Goal: Task Accomplishment & Management: Use online tool/utility

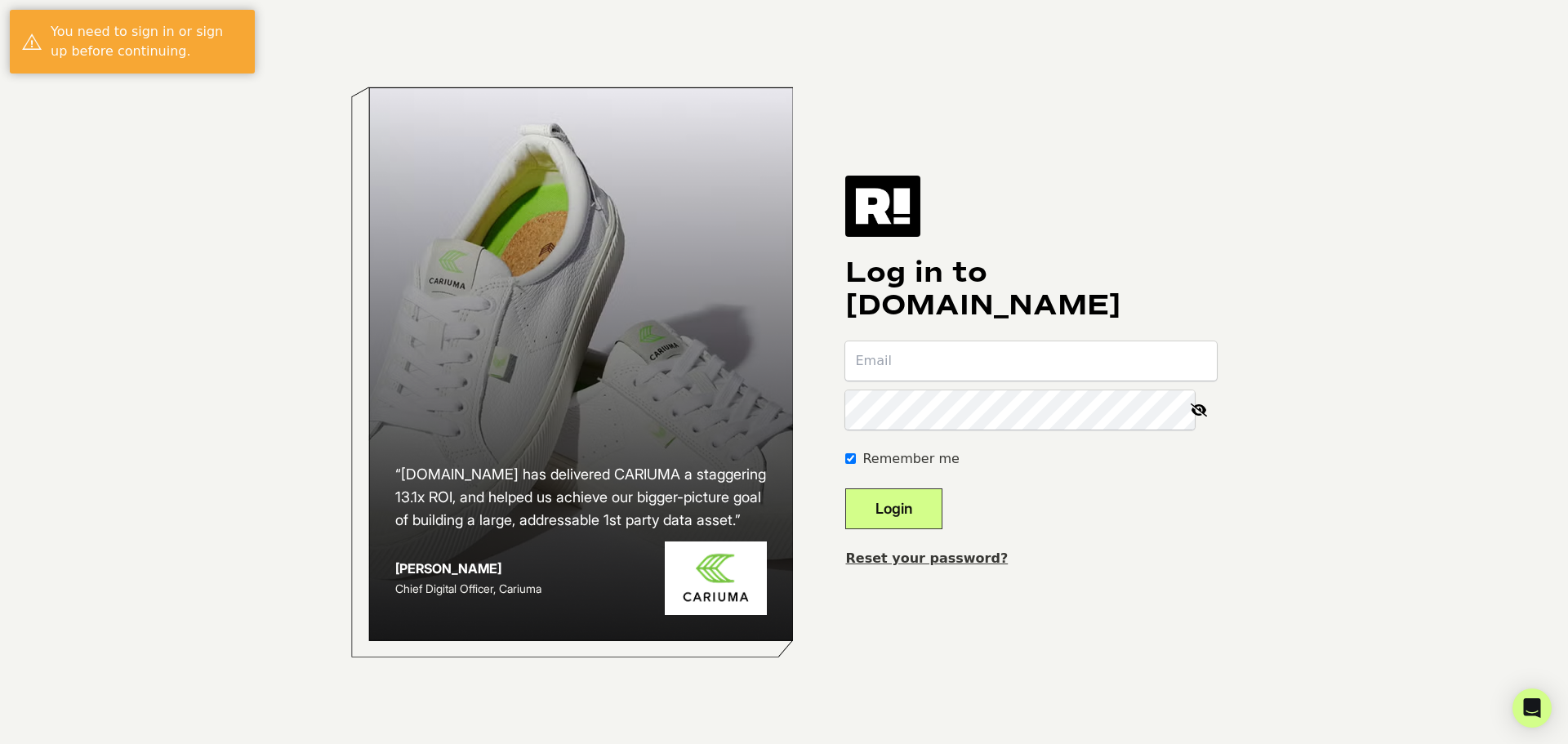
type input "tripler@puralityhealth.com"
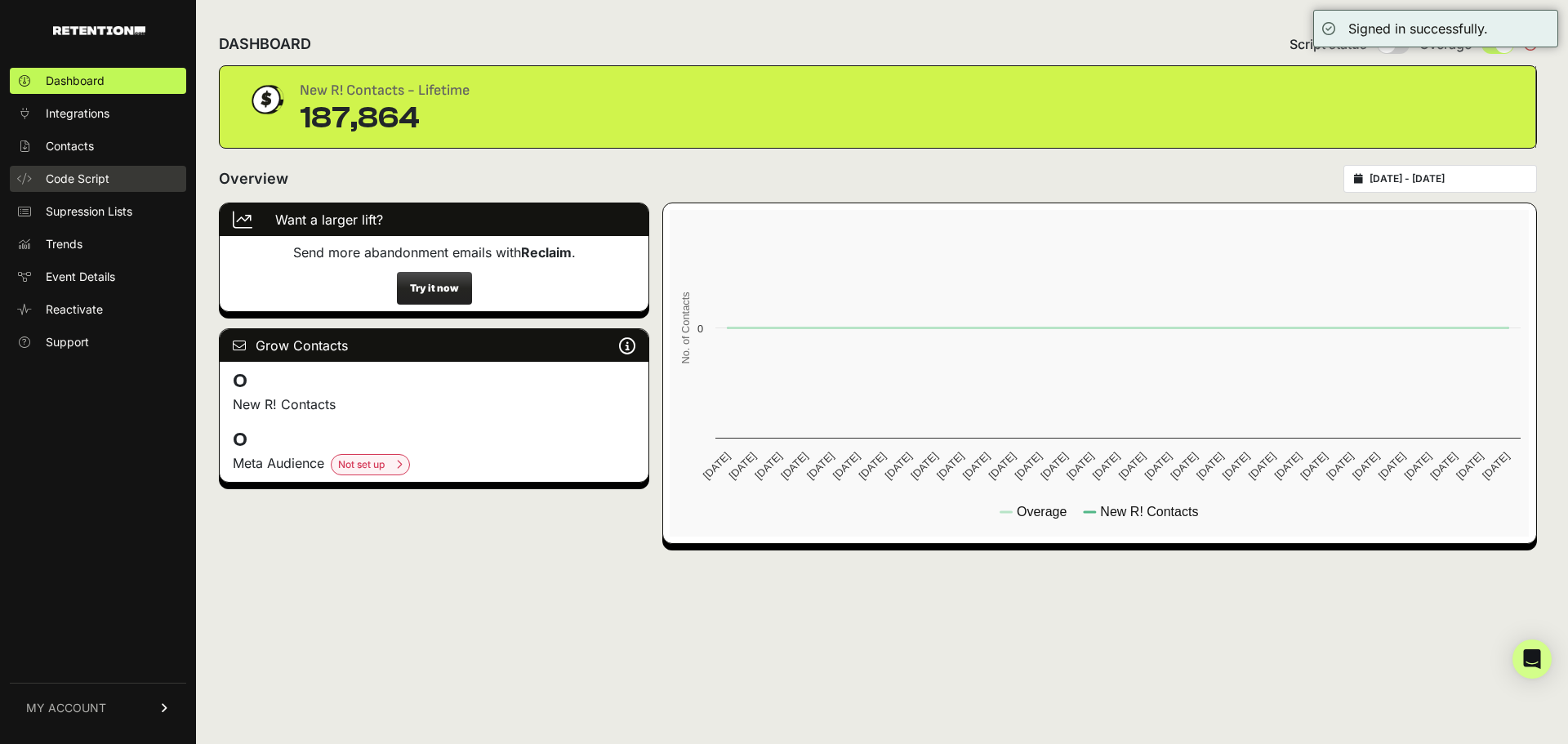
click at [91, 181] on span "Code Script" at bounding box center [78, 178] width 64 height 16
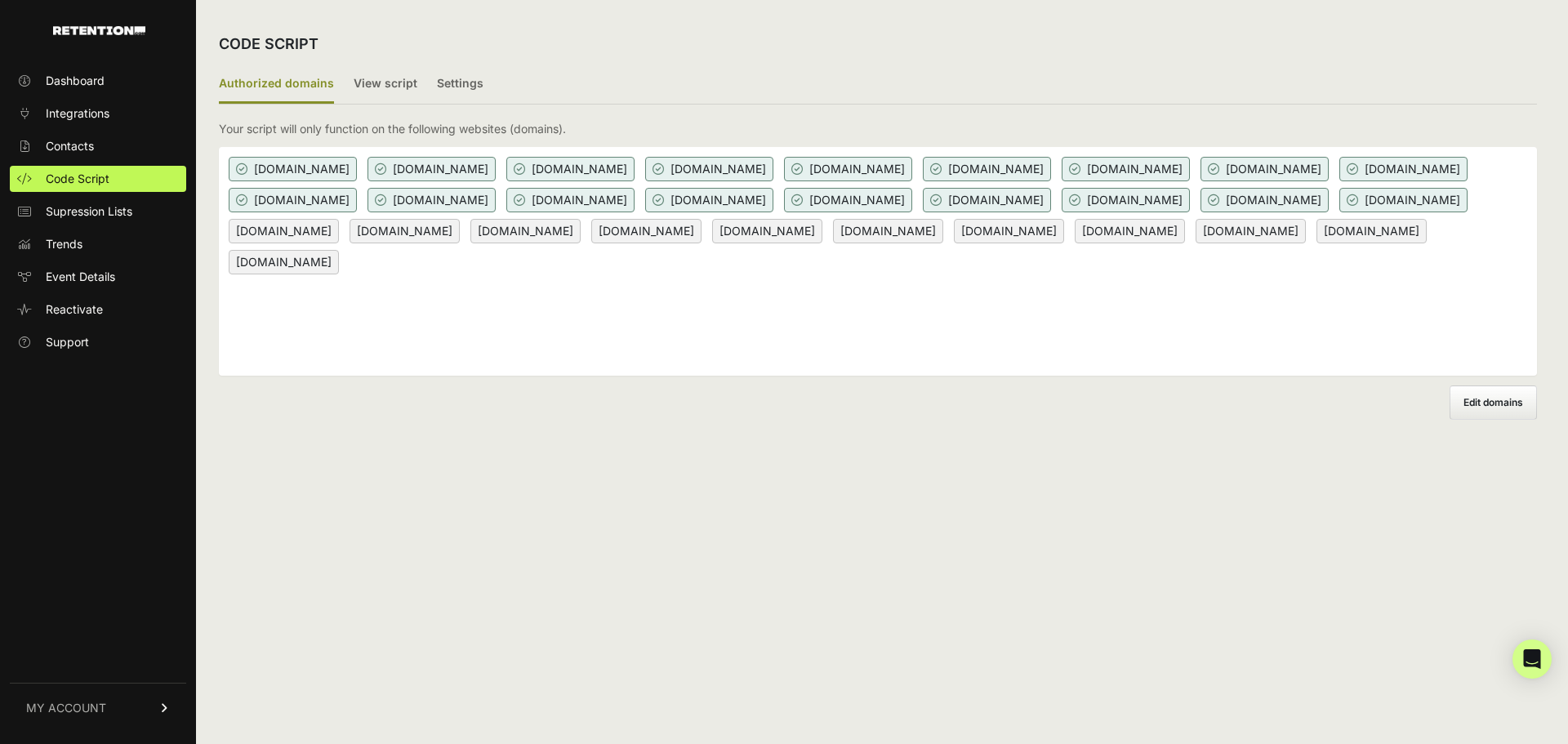
click at [1468, 261] on div "gtm-msr.appspot.com immunityrevealed.com lionsmanecomplex.com longevityroot.com…" at bounding box center [878, 261] width 1318 height 229
click at [1323, 319] on div "gtm-msr.appspot.com immunityrevealed.com lionsmanecomplex.com longevityroot.com…" at bounding box center [878, 261] width 1318 height 229
click at [1486, 400] on span "Edit domains" at bounding box center [1493, 402] width 59 height 12
click at [0, 0] on input "Add domain" at bounding box center [0, 0] width 0 height 0
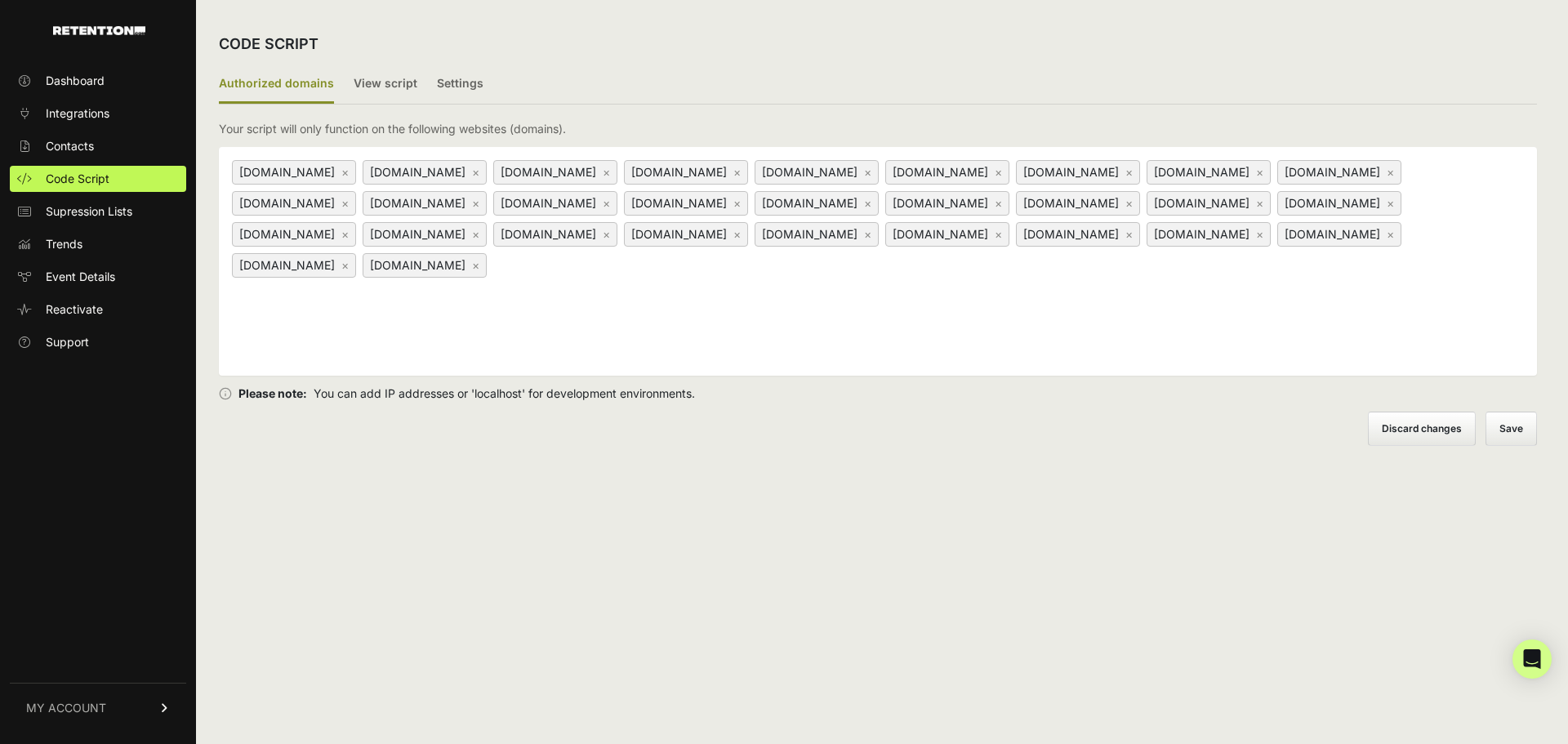
click at [490, 274] on input at bounding box center [592, 264] width 205 height 20
paste input "[DOMAIN_NAME]"
type input "[DOMAIN_NAME]"
click at [1527, 424] on button "Save" at bounding box center [1511, 428] width 50 height 33
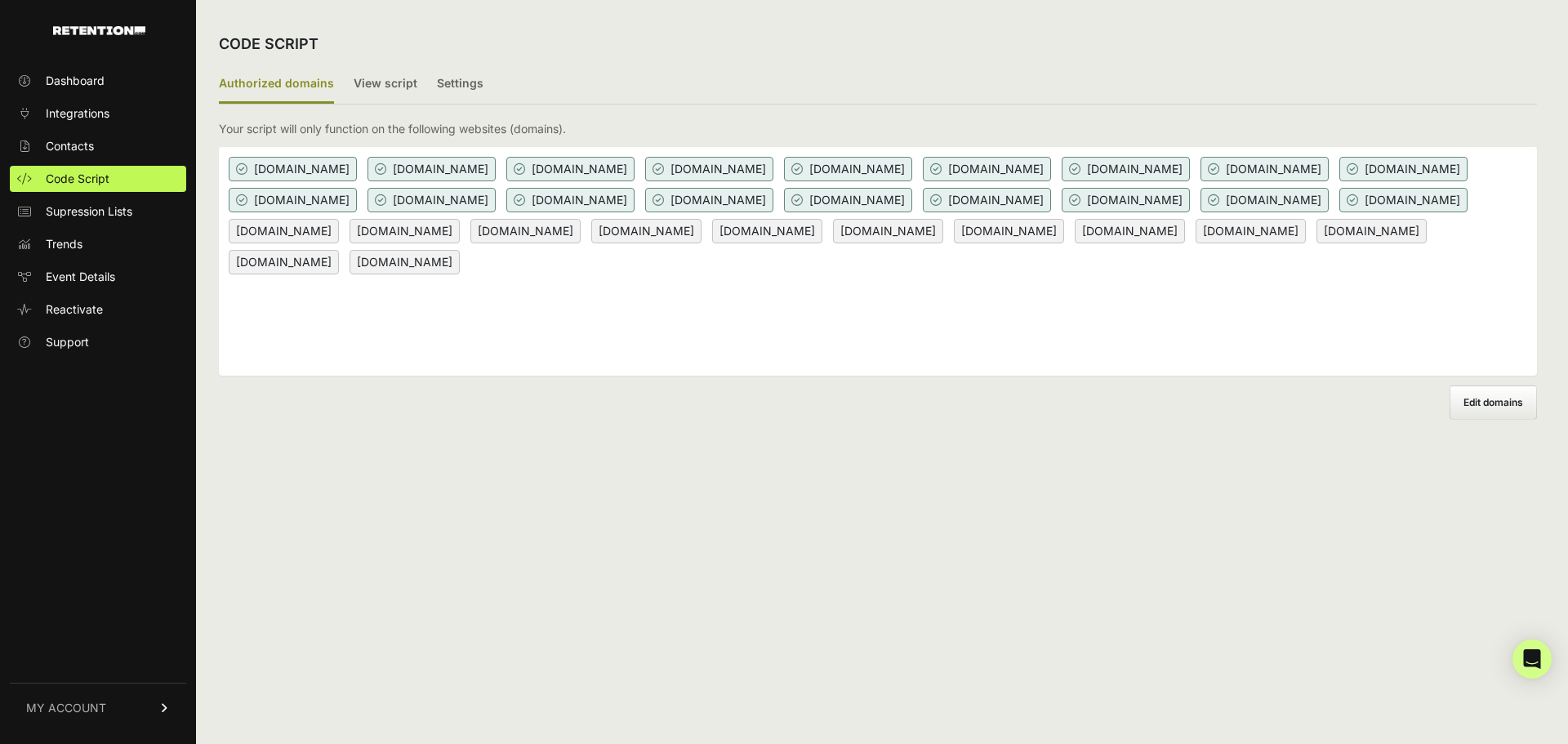
click at [489, 294] on div "[DOMAIN_NAME] [DOMAIN_NAME] [DOMAIN_NAME] [DOMAIN_NAME] [DOMAIN_NAME] [DOMAIN_N…" at bounding box center [878, 261] width 1318 height 229
click at [1521, 400] on span "Edit domains" at bounding box center [1493, 402] width 59 height 12
click at [0, 0] on input "Add domain" at bounding box center [0, 0] width 0 height 0
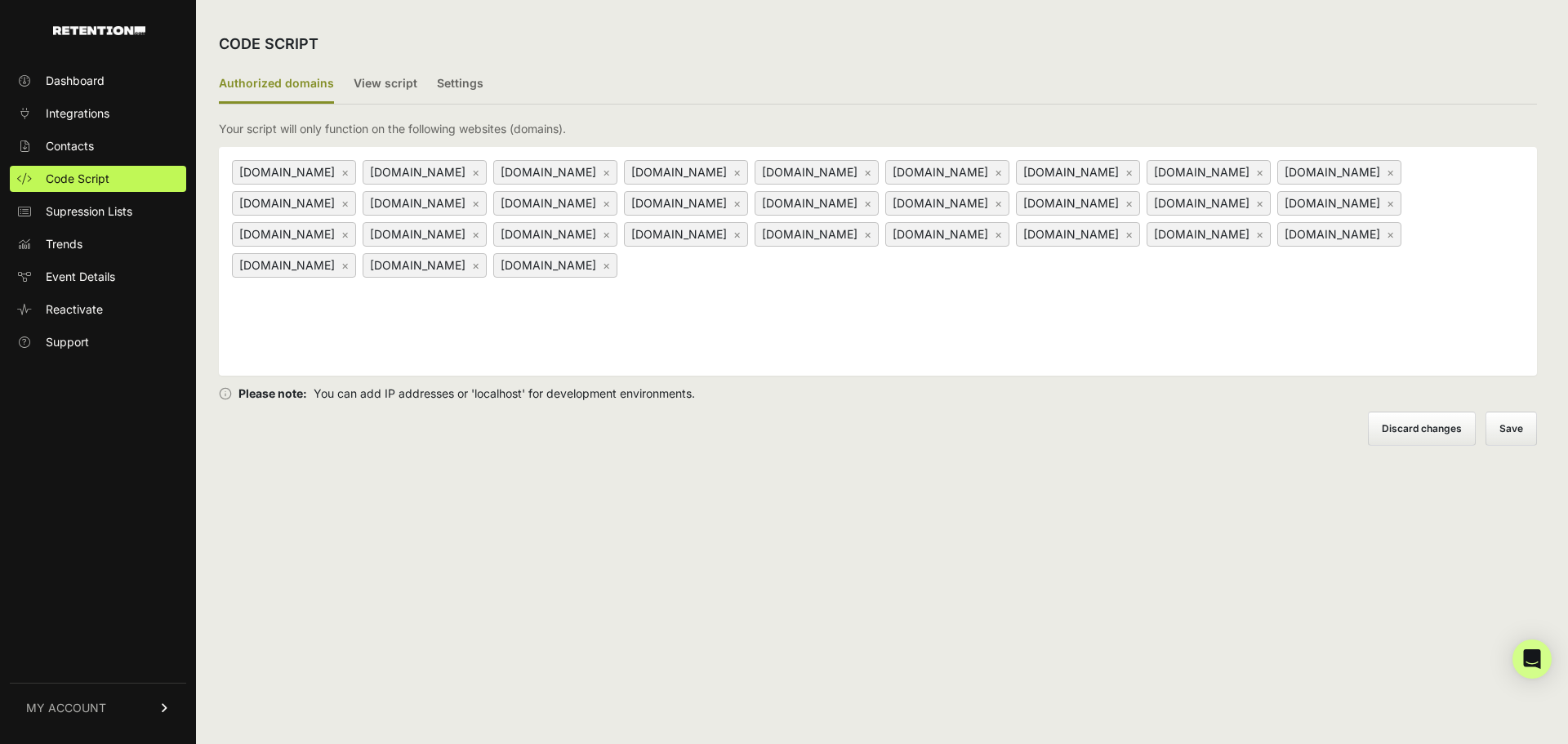
click at [692, 306] on div "[DOMAIN_NAME] × [DOMAIN_NAME] × [DOMAIN_NAME] × [DOMAIN_NAME] × [DOMAIN_NAME] ×…" at bounding box center [878, 261] width 1318 height 229
type input "www"
paste input "realmenopauserelief.com"
type input "realmenopauserelief.com"
click at [665, 272] on link "×" at bounding box center [668, 265] width 8 height 14
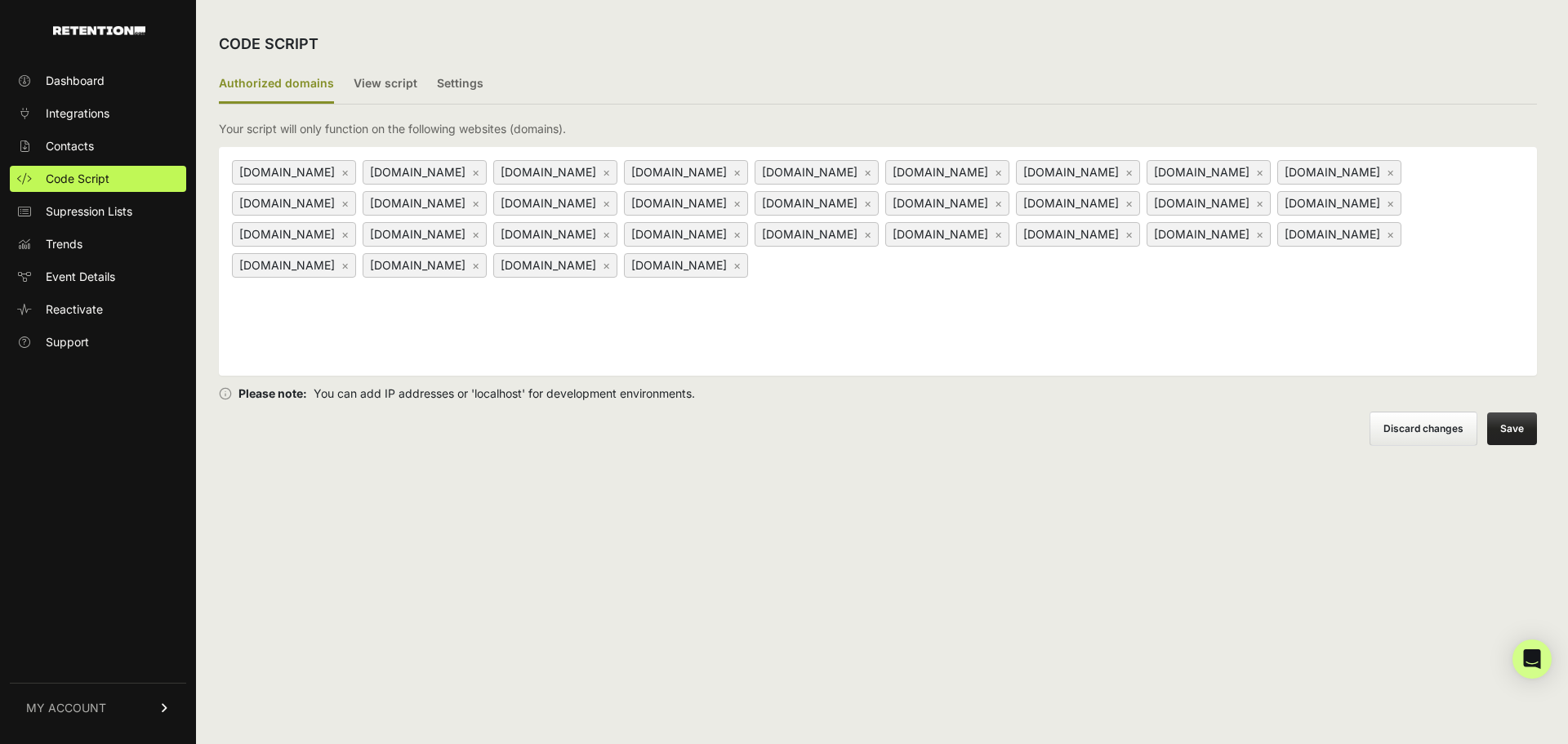
click at [734, 272] on link "×" at bounding box center [737, 265] width 8 height 14
paste input "realmenopauserelief.com"
type input "realmenopauserelief.com"
click at [1511, 417] on button "Save" at bounding box center [1511, 428] width 50 height 33
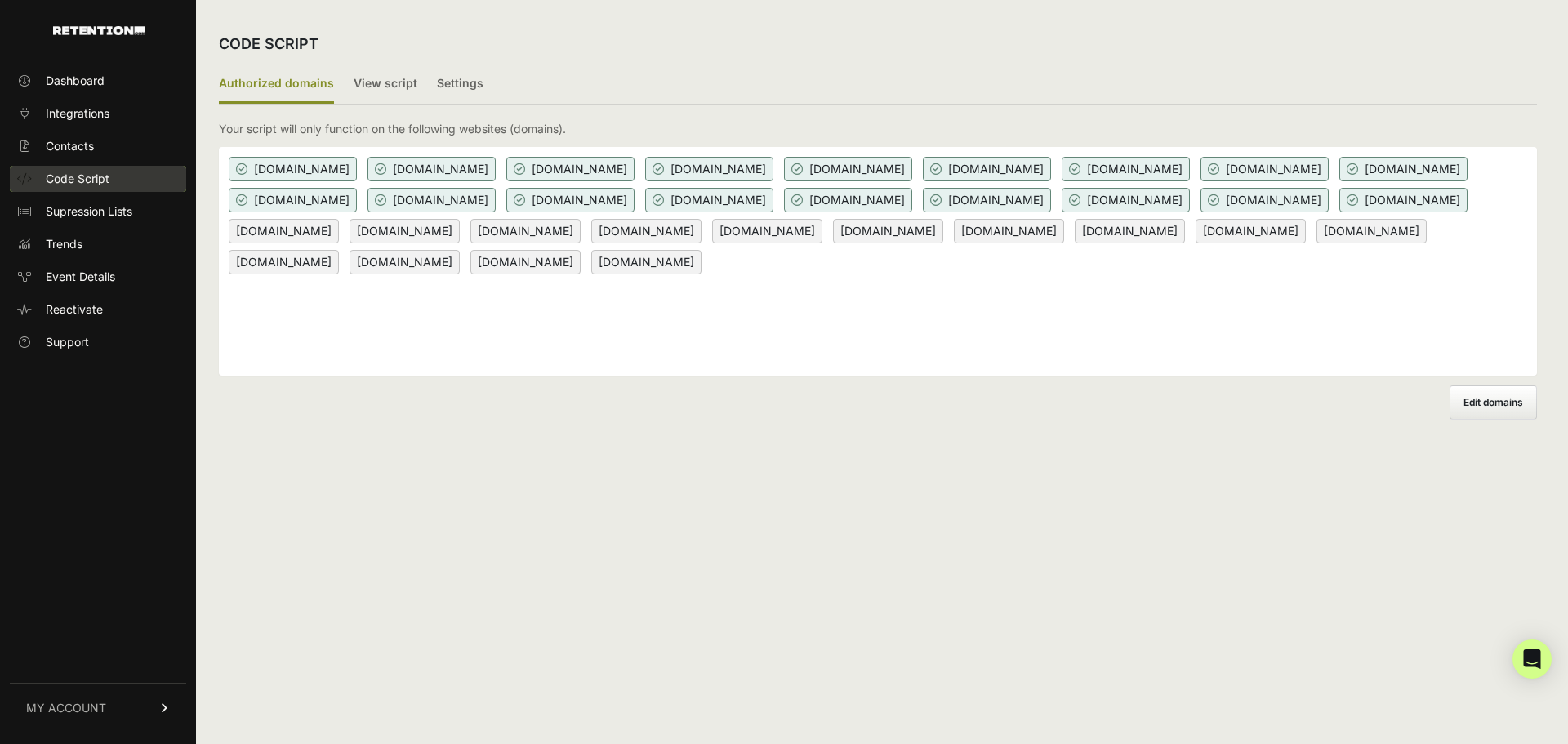
click at [73, 171] on span "Code Script" at bounding box center [78, 178] width 64 height 16
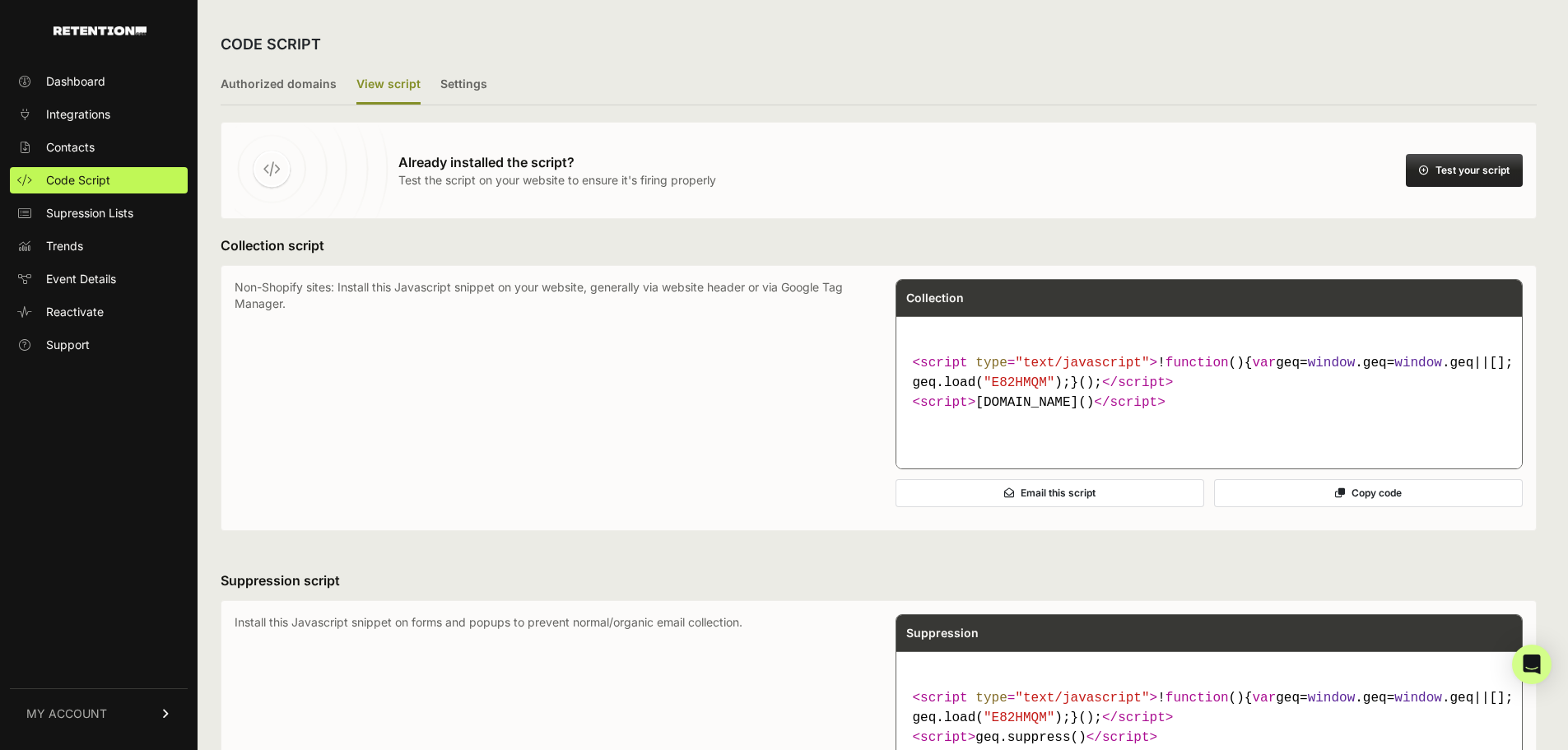
click at [1477, 178] on button "Test your script" at bounding box center [1464, 170] width 117 height 33
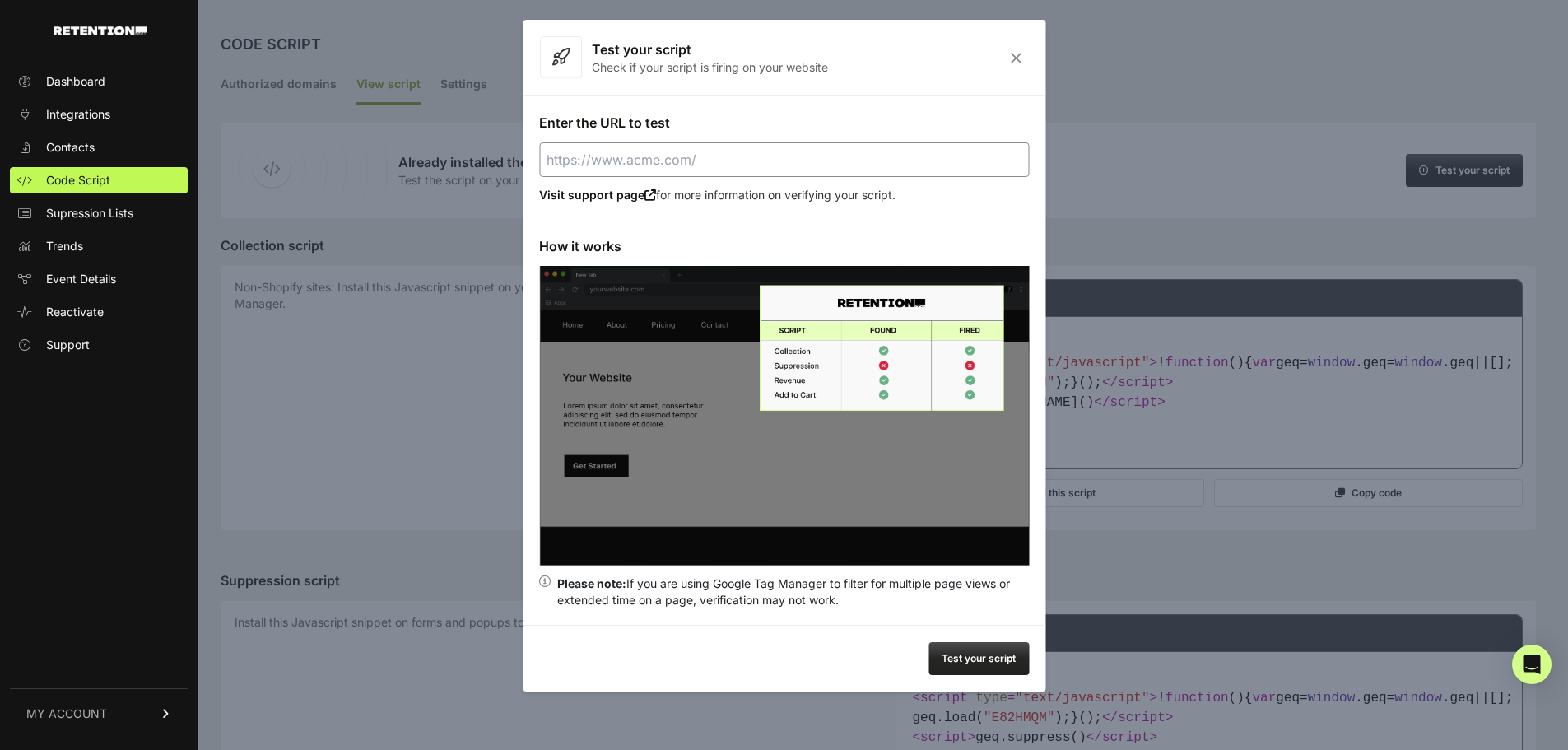
click at [669, 162] on input "Enter the URL to test" at bounding box center [783, 160] width 489 height 34
click at [982, 667] on button "Test your script" at bounding box center [979, 659] width 101 height 33
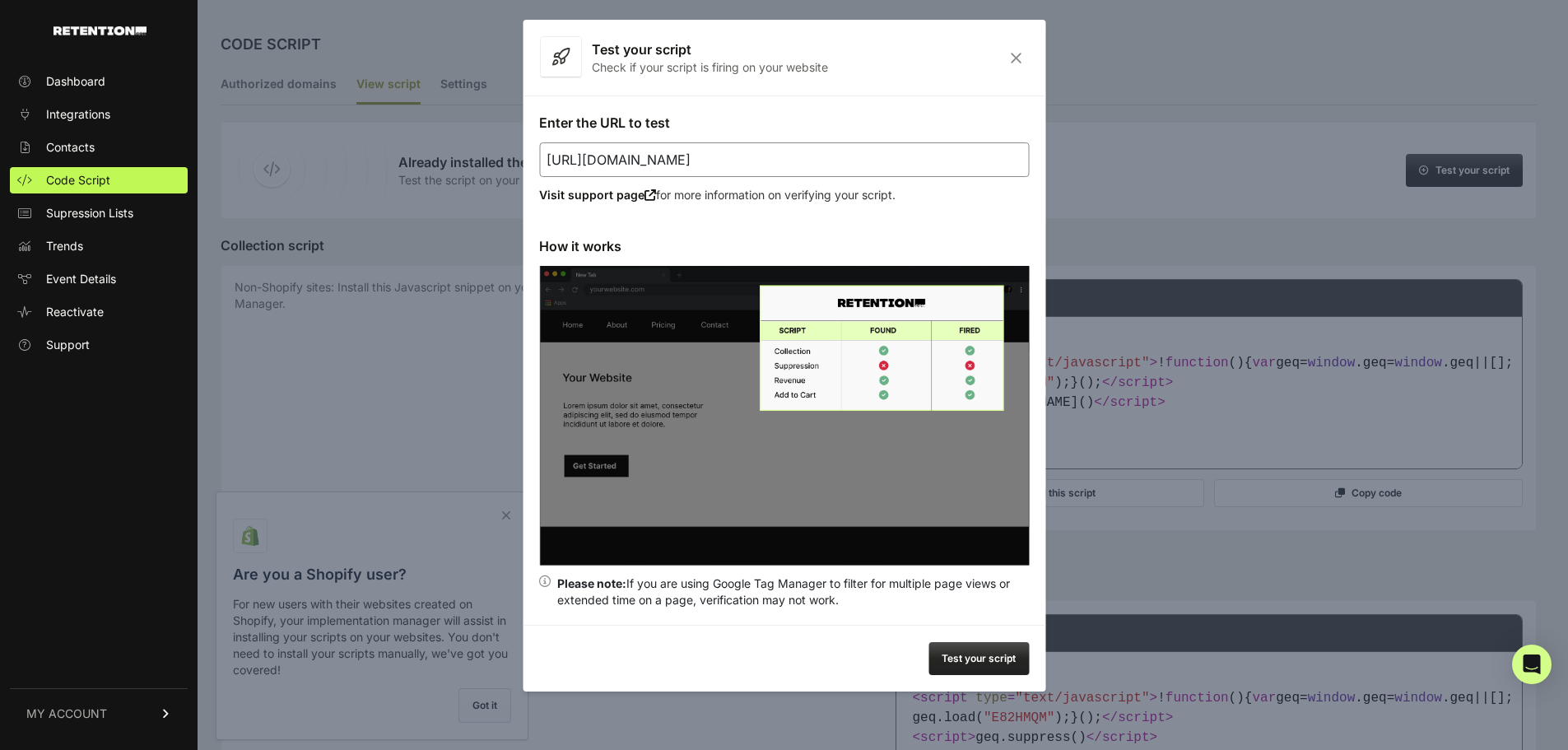
click at [1023, 54] on icon "Close" at bounding box center [1016, 58] width 26 height 14
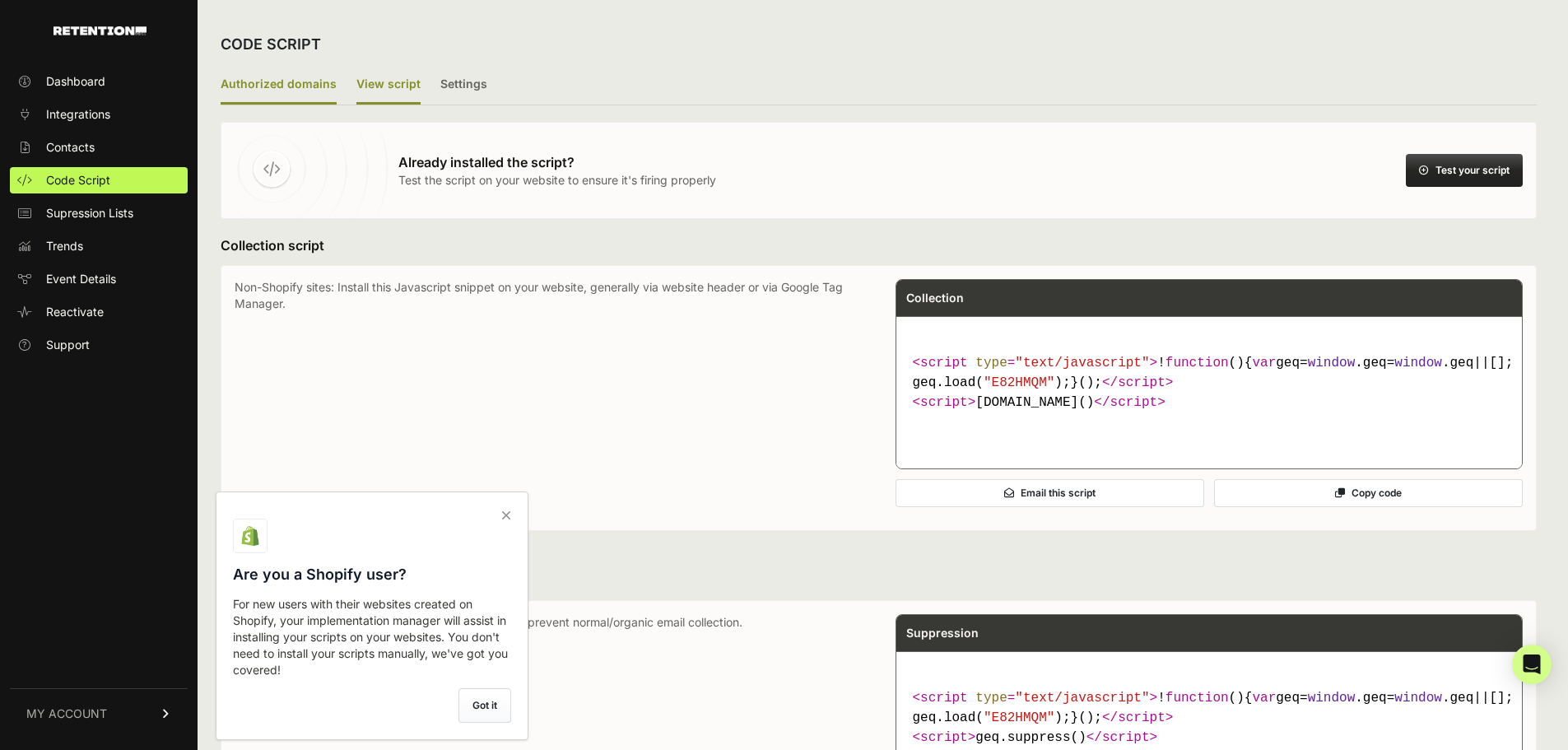
click at [307, 93] on label "Authorized domains" at bounding box center [278, 85] width 116 height 39
click at [0, 0] on input "Authorized domains" at bounding box center [0, 0] width 0 height 0
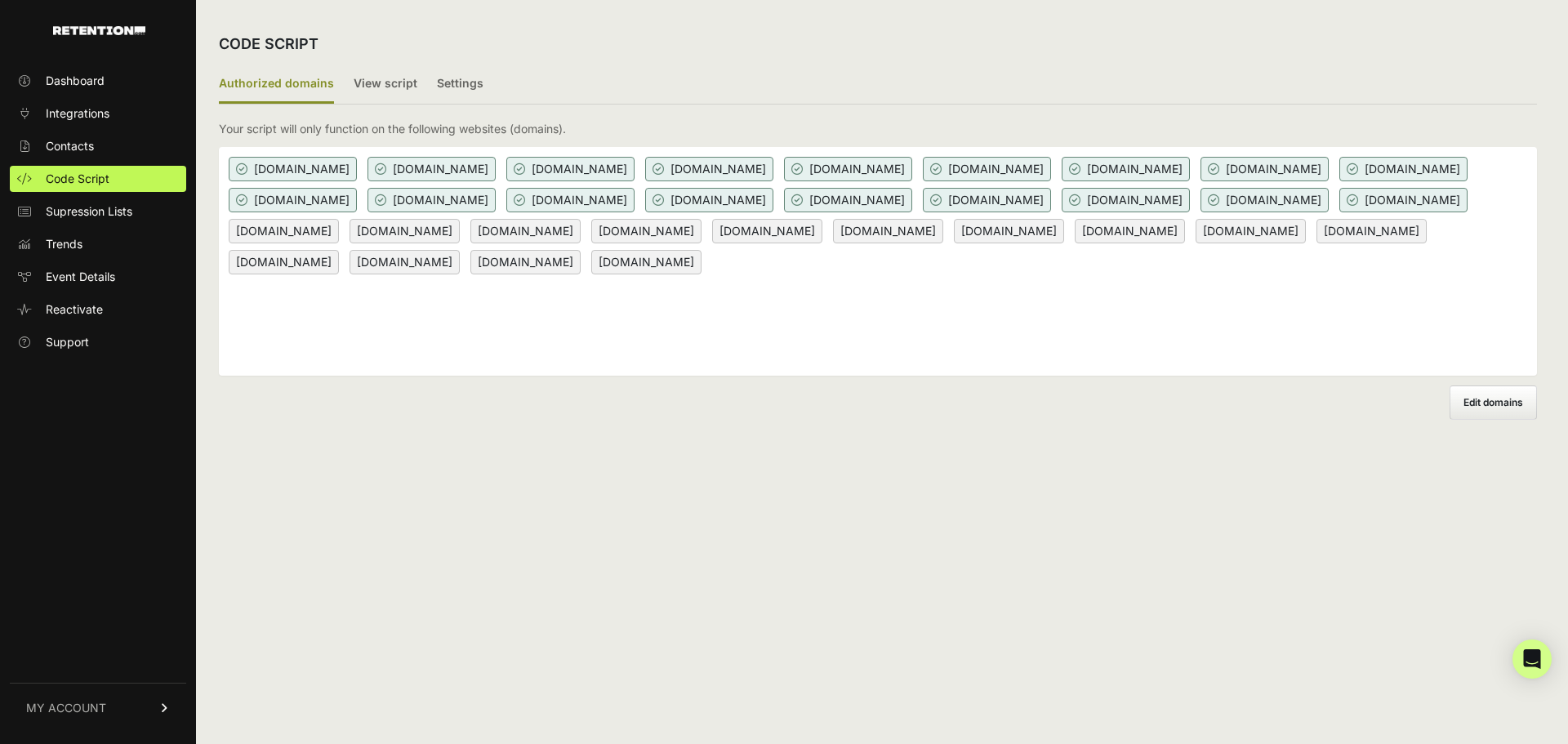
click at [780, 27] on div "CODE SCRIPT" at bounding box center [878, 43] width 1318 height 42
click at [1517, 402] on span "Edit domains" at bounding box center [1493, 402] width 59 height 12
click at [0, 0] on input "Add domain" at bounding box center [0, 0] width 0 height 0
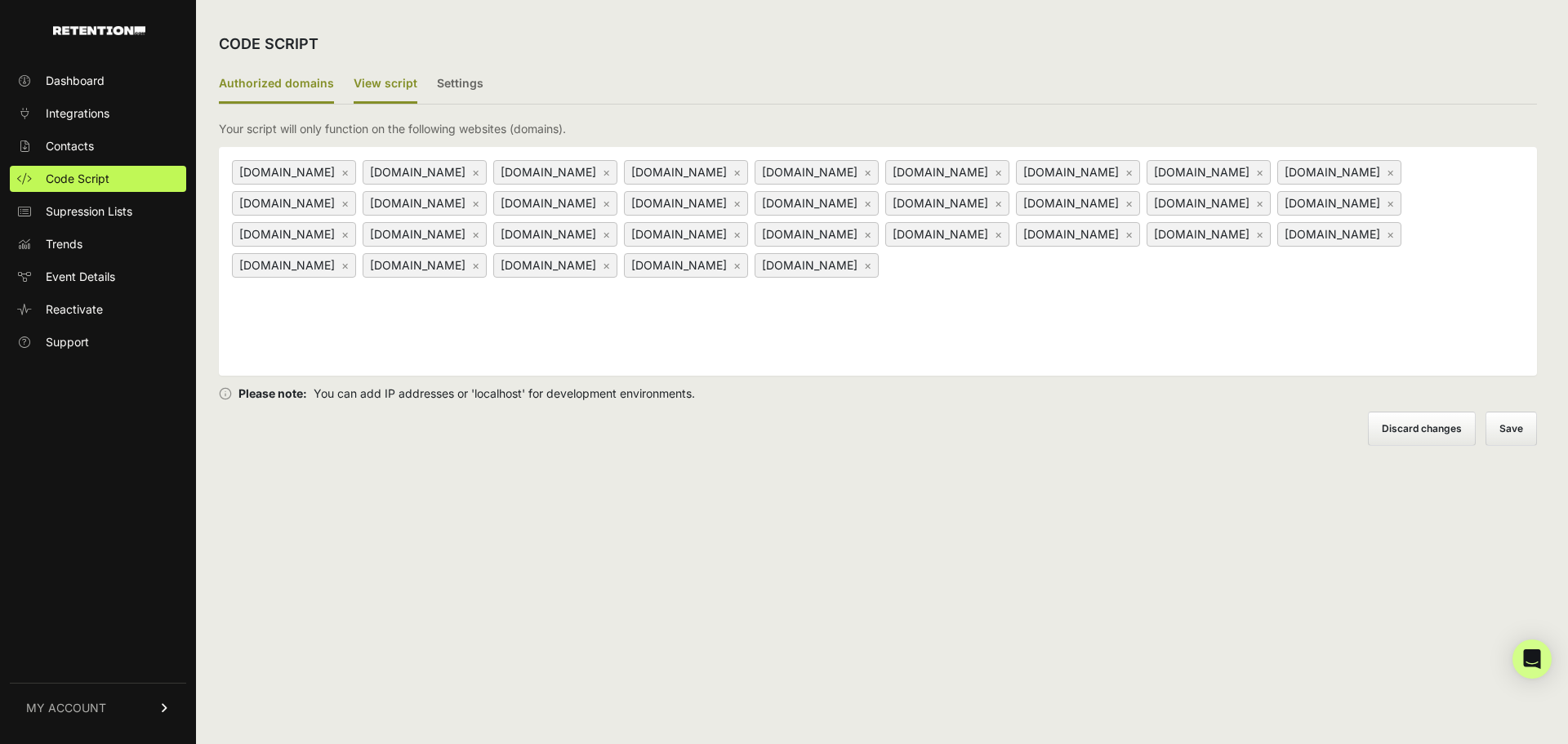
click at [380, 79] on label "View script" at bounding box center [386, 84] width 64 height 39
click at [0, 0] on input "View script" at bounding box center [0, 0] width 0 height 0
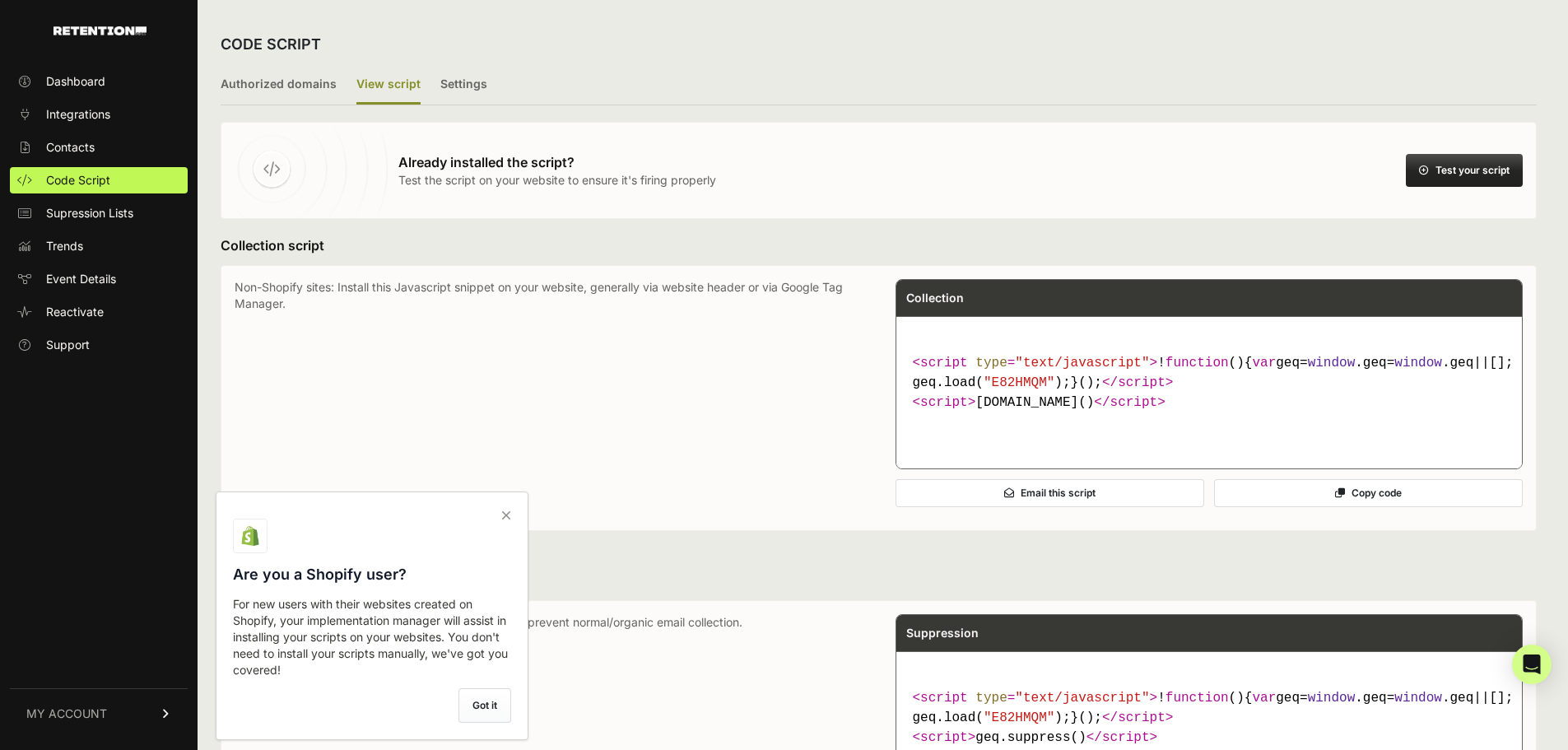
click at [1464, 161] on button "Test your script" at bounding box center [1464, 170] width 117 height 33
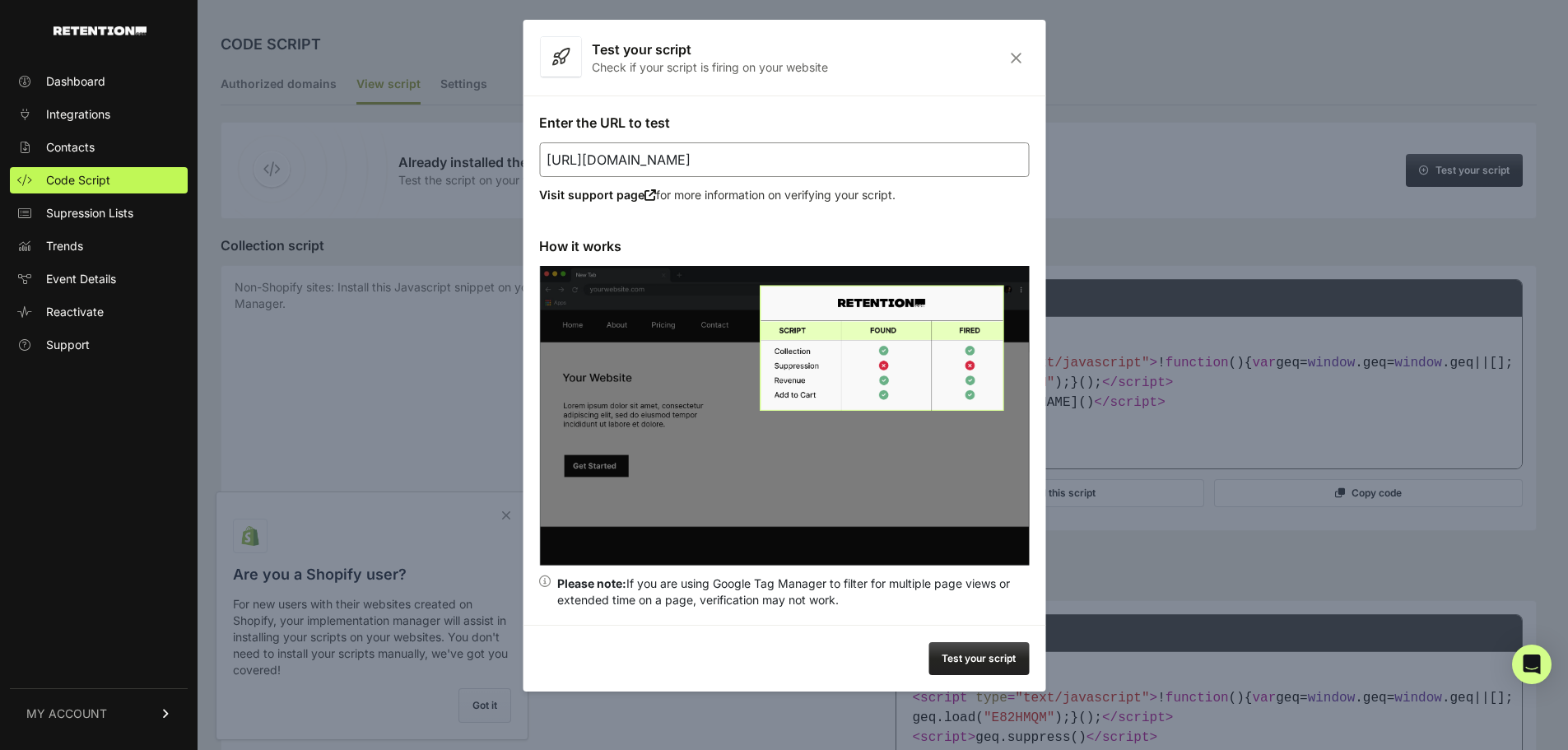
drag, startPoint x: 791, startPoint y: 158, endPoint x: 588, endPoint y: 149, distance: 203.2
click at [588, 149] on input "[URL][DOMAIN_NAME]" at bounding box center [783, 160] width 489 height 34
type input "[URL][DOMAIN_NAME]"
click at [999, 662] on button "Test your script" at bounding box center [979, 659] width 101 height 33
